Goal: Find specific page/section: Find specific page/section

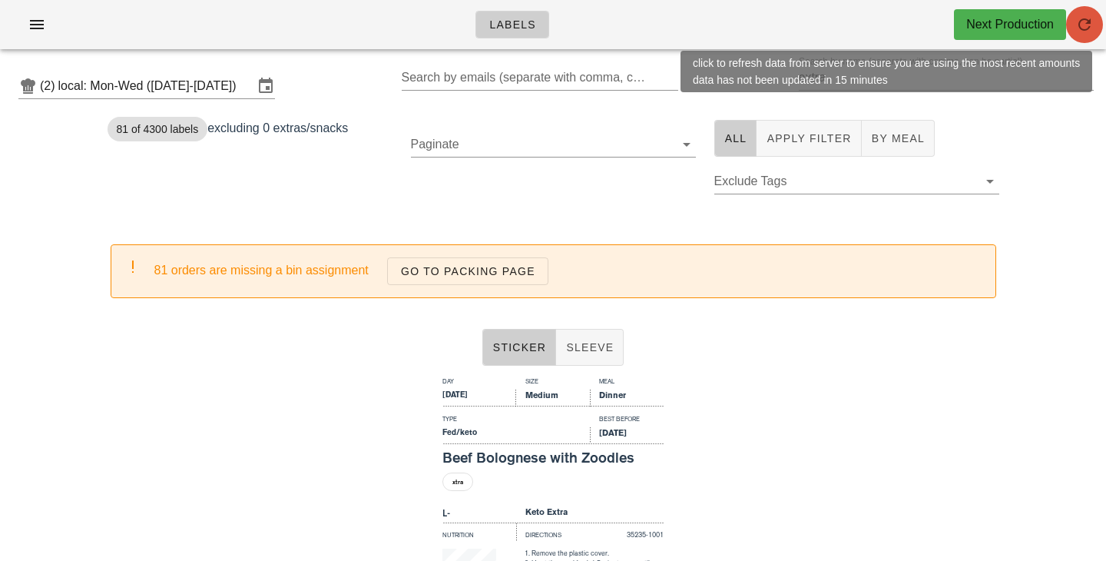
click at [1071, 28] on span "button" at bounding box center [1084, 24] width 37 height 18
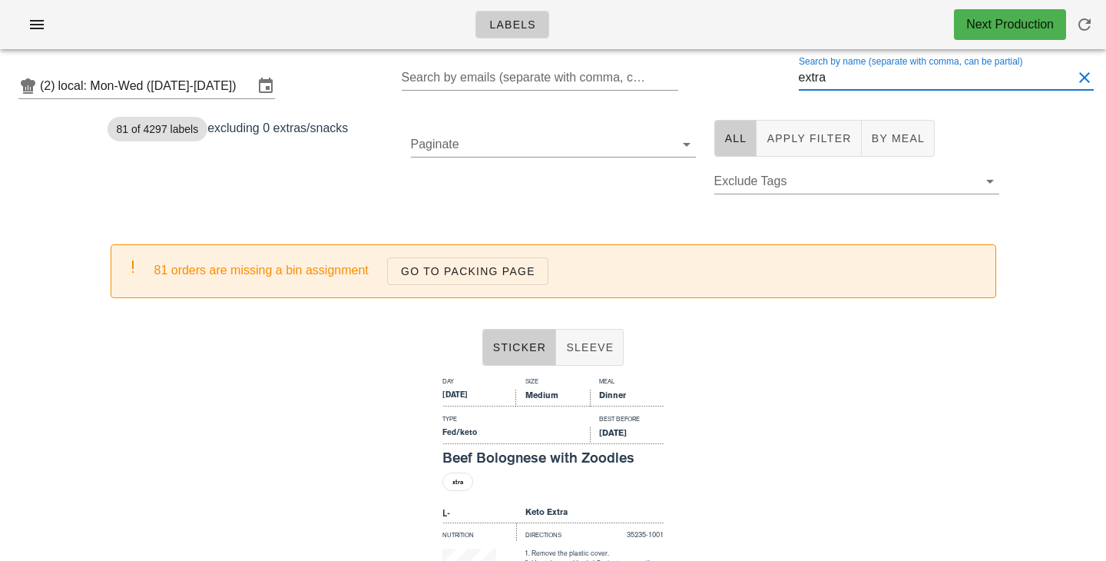
drag, startPoint x: 850, startPoint y: 79, endPoint x: 716, endPoint y: 74, distance: 134.5
click at [799, 77] on input "extra" at bounding box center [936, 77] width 274 height 25
click at [695, 80] on div "(2) local: Mon-Wed ([DATE]-[DATE]) Search by emails (separate with comma, can b…" at bounding box center [553, 85] width 1106 height 49
click at [1073, 79] on input "Search by name (separate with comma, can be partial)" at bounding box center [936, 77] width 274 height 25
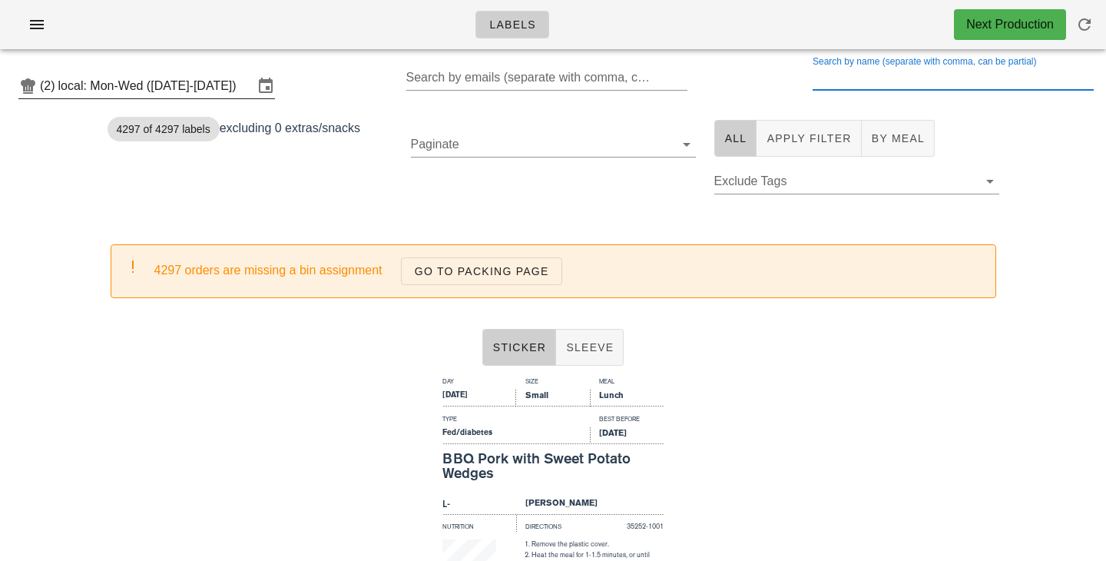
click at [203, 75] on input "local: Mon-Wed ([DATE]-[DATE])" at bounding box center [155, 86] width 195 height 25
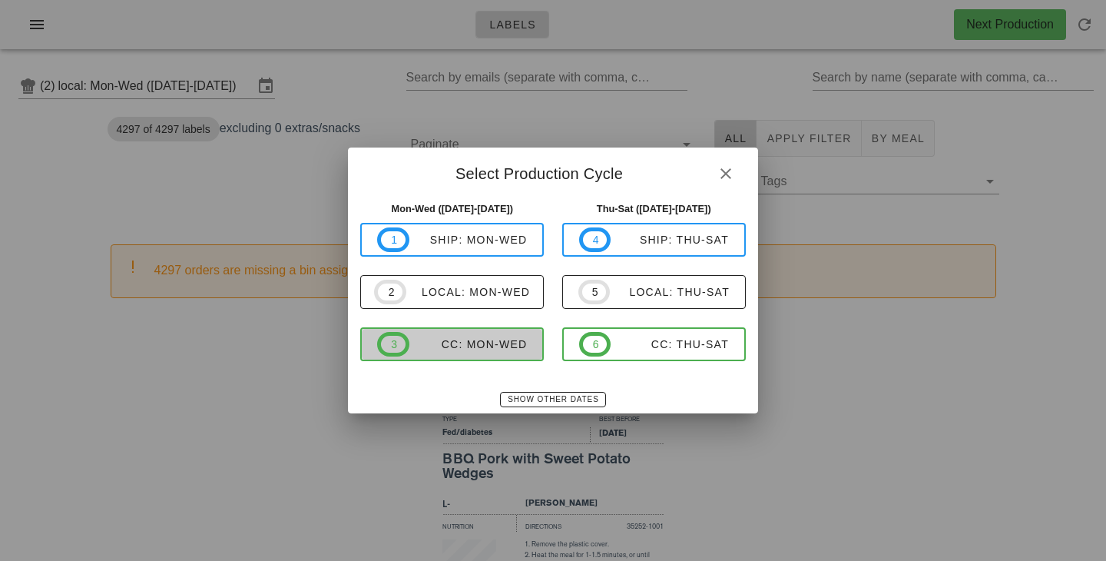
click at [465, 354] on span "3 CC: Mon-Wed" at bounding box center [452, 344] width 150 height 25
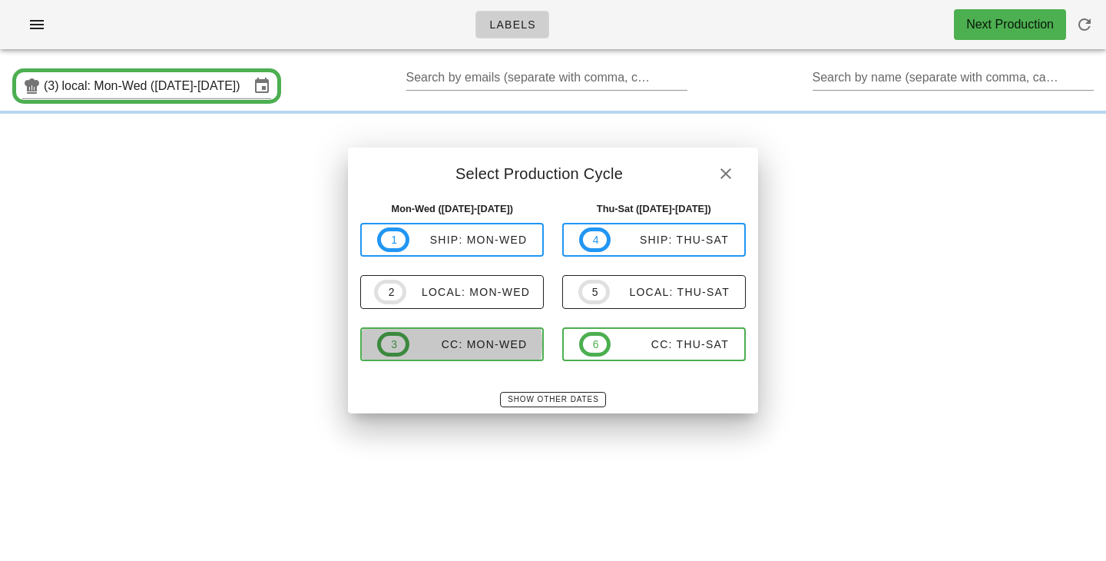
type input "CC: Mon-Wed ([DATE]-[DATE])"
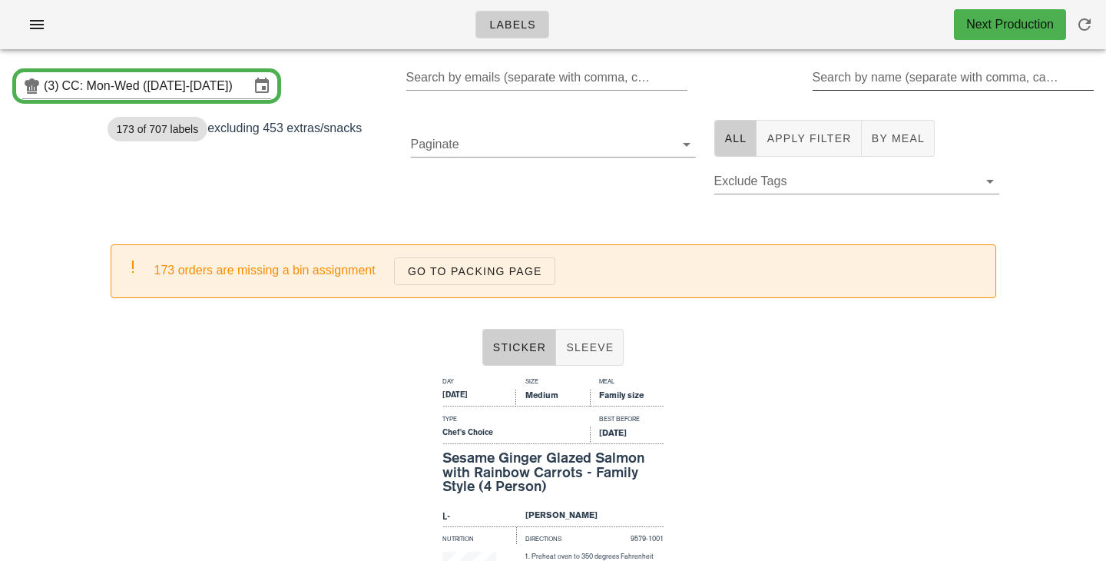
click at [844, 82] on input "Search by name (separate with comma, can be partial)" at bounding box center [952, 77] width 279 height 25
click at [811, 143] on span "Apply Filter" at bounding box center [808, 138] width 85 height 12
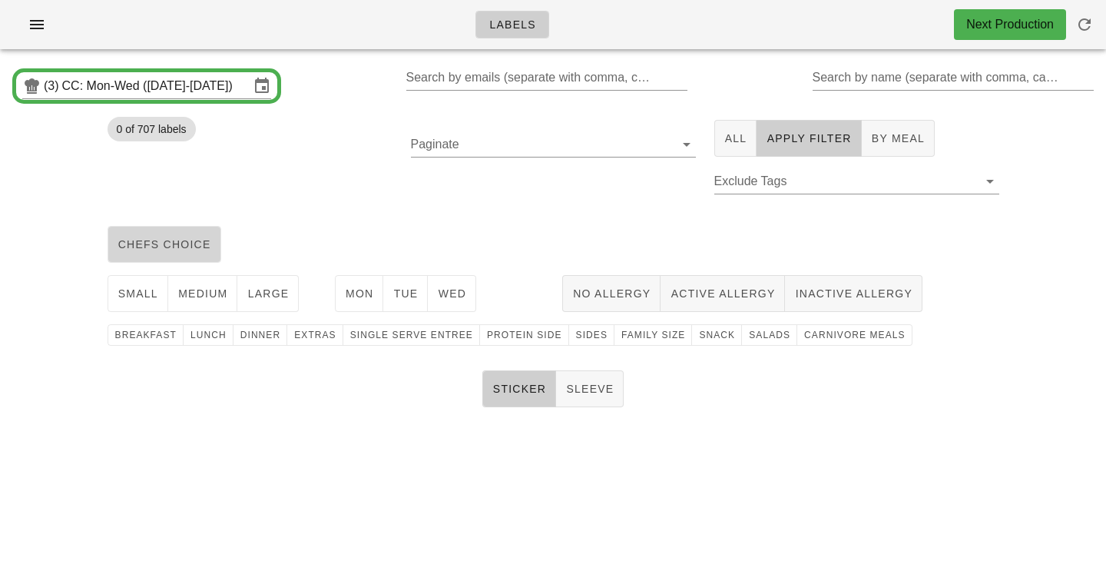
click at [202, 247] on span "chefs choice" at bounding box center [165, 244] width 94 height 12
click at [194, 290] on span "medium" at bounding box center [202, 293] width 51 height 12
click at [361, 300] on span "Mon" at bounding box center [359, 293] width 29 height 12
click at [419, 300] on button "Tue" at bounding box center [405, 293] width 45 height 37
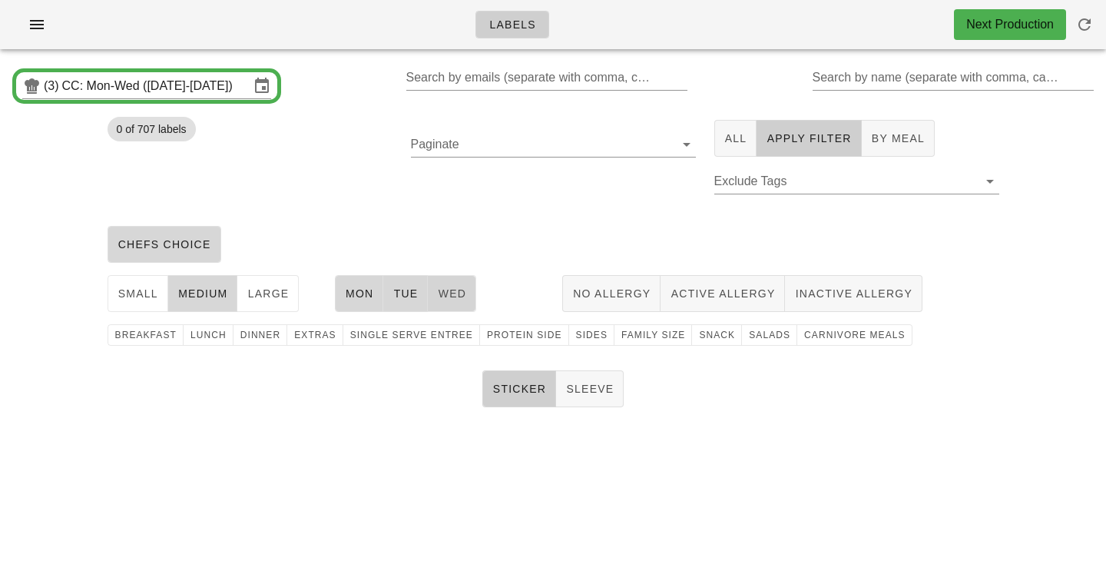
click at [462, 297] on span "Wed" at bounding box center [451, 293] width 29 height 12
click at [640, 334] on span "family size" at bounding box center [653, 334] width 65 height 11
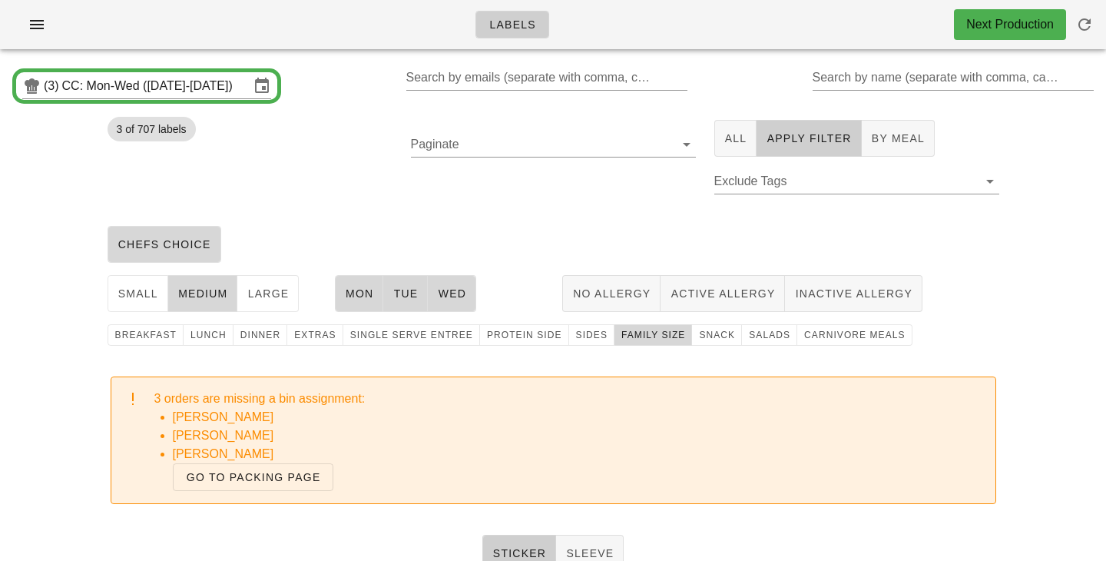
click at [374, 135] on div "3 of 707 labels" at bounding box center [249, 165] width 303 height 109
click at [624, 333] on span "family size" at bounding box center [653, 334] width 65 height 11
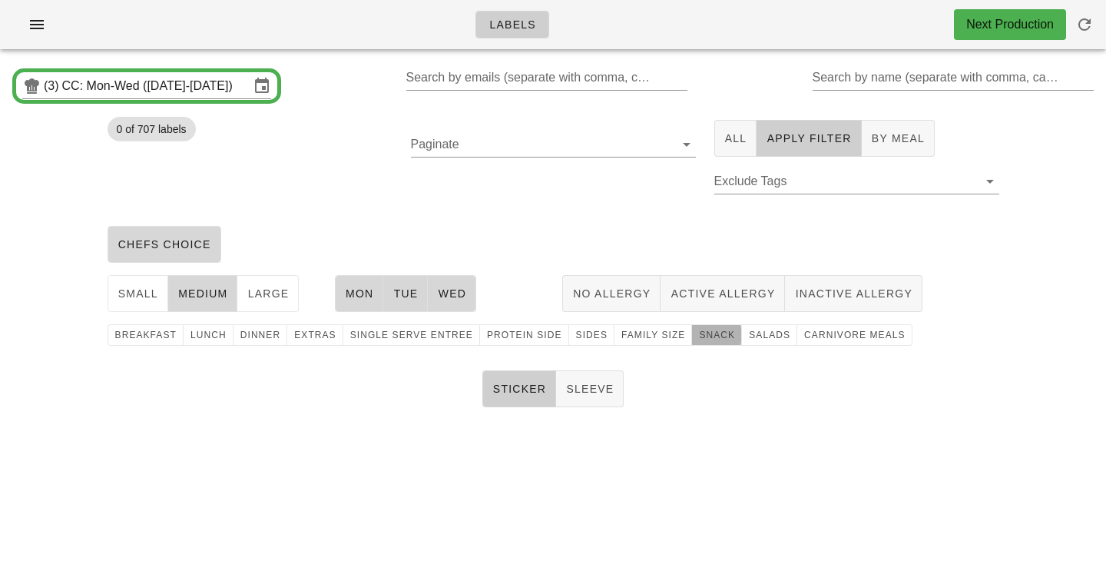
click at [698, 339] on span "snack" at bounding box center [716, 334] width 37 height 11
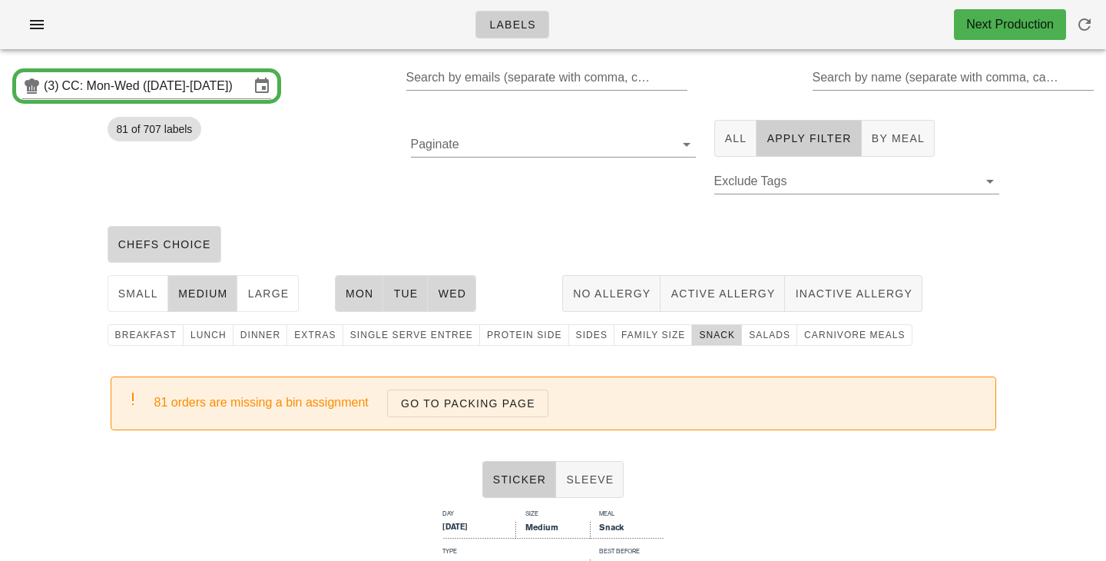
click at [626, 203] on div "Paginate" at bounding box center [553, 165] width 303 height 109
click at [698, 339] on span "snack" at bounding box center [716, 334] width 37 height 11
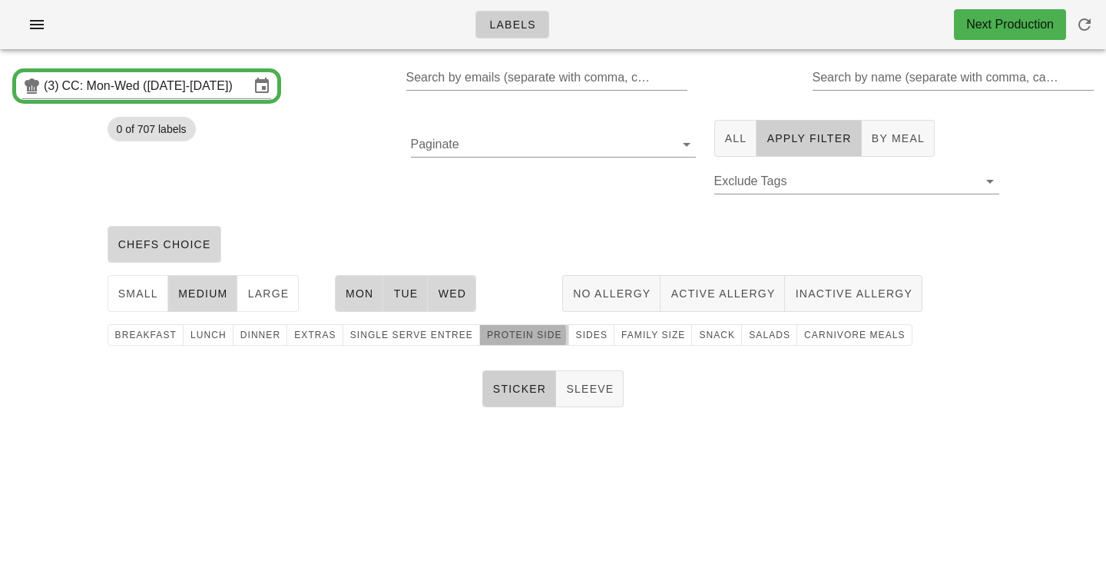
click at [516, 335] on span "protein side" at bounding box center [524, 334] width 76 height 11
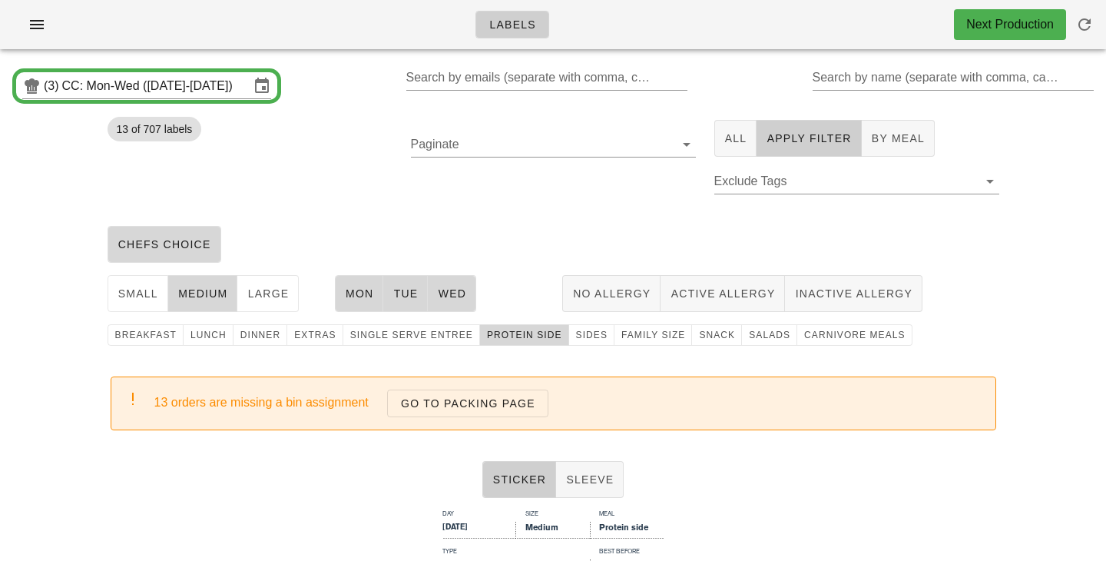
click at [511, 237] on div "chefs choice" at bounding box center [553, 244] width 910 height 49
click at [512, 200] on div "Paginate" at bounding box center [553, 165] width 303 height 109
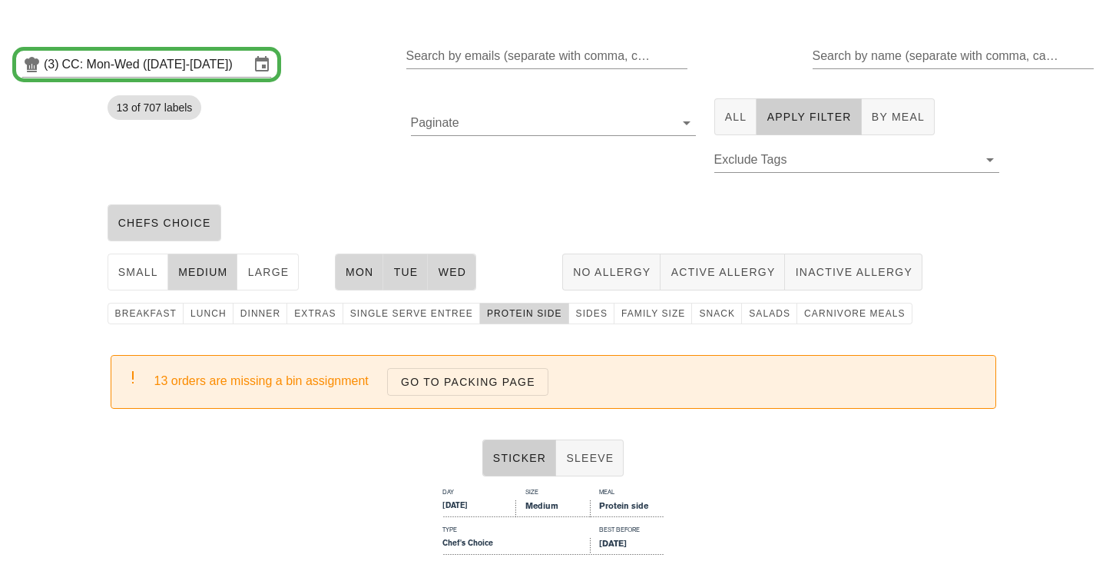
scroll to position [30, 0]
